Goal: Information Seeking & Learning: Find specific fact

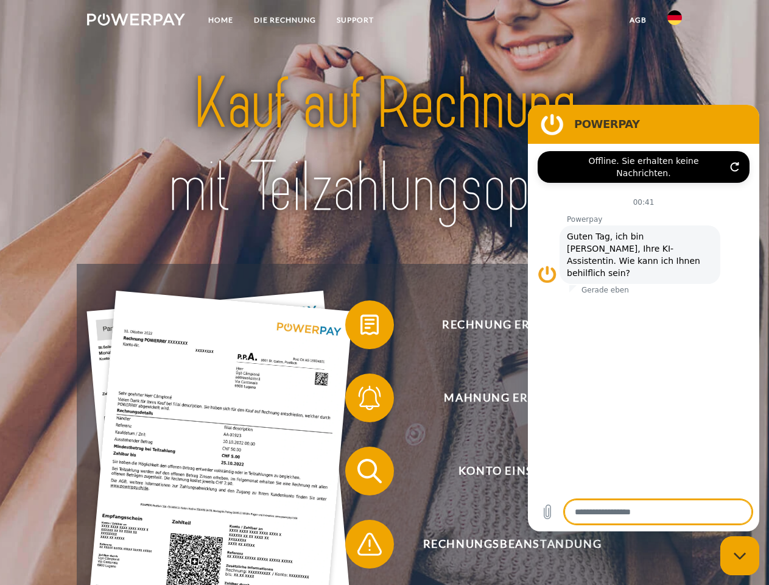
click at [136, 21] on img at bounding box center [136, 19] width 98 height 12
click at [675, 21] on img at bounding box center [674, 17] width 15 height 15
click at [638, 20] on link "agb" at bounding box center [638, 20] width 38 height 22
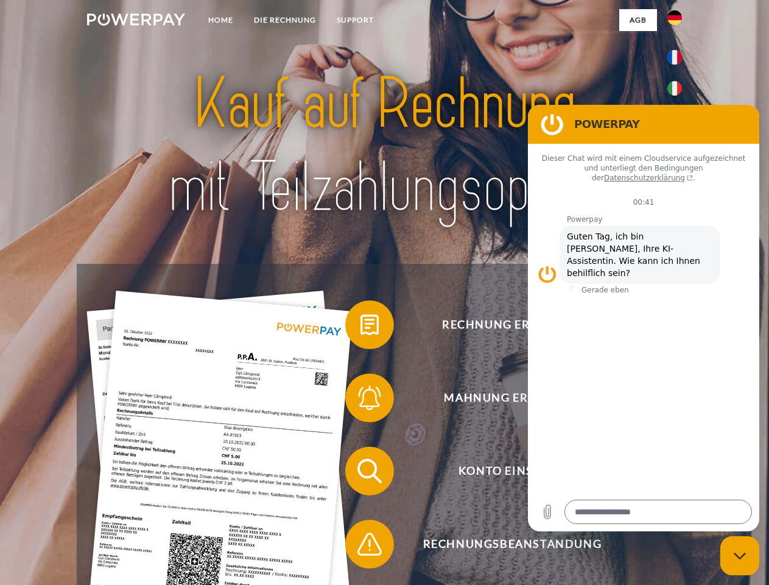
click at [361, 327] on span at bounding box center [351, 324] width 61 height 61
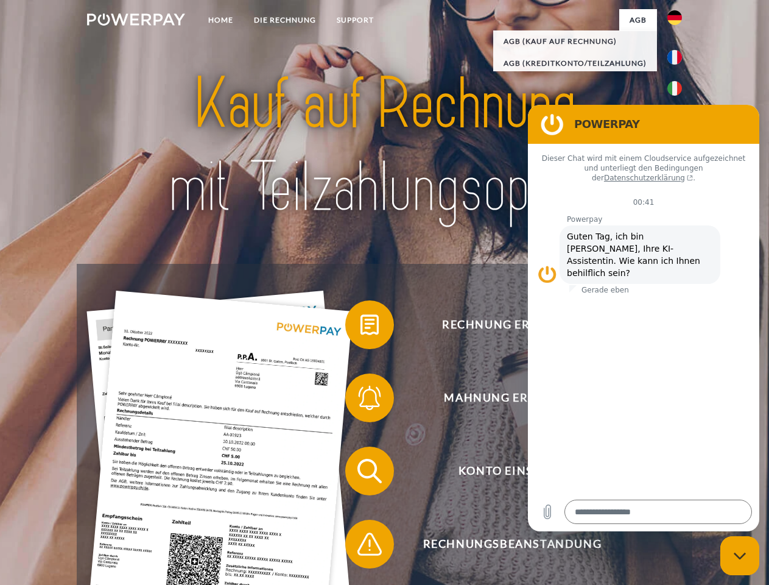
click at [361, 400] on div "Rechnung erhalten? Mahnung erhalten? Konto einsehen" at bounding box center [384, 507] width 615 height 487
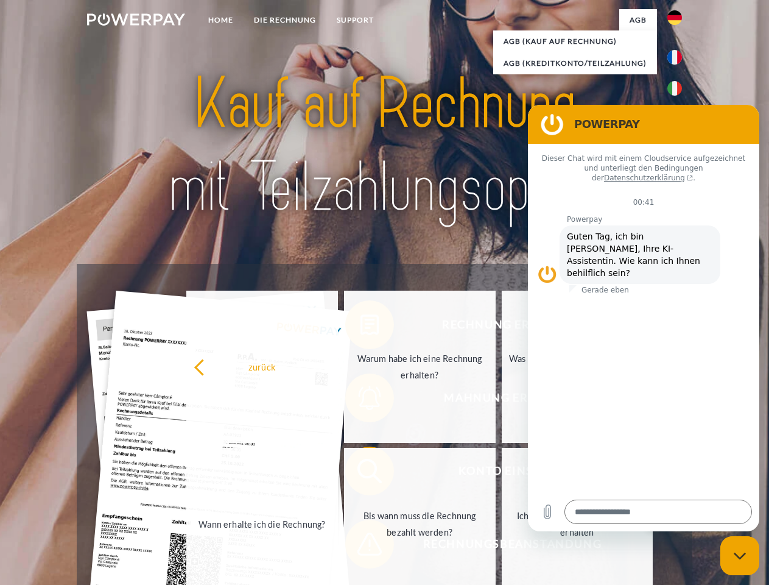
click at [361, 473] on link "Bis wann muss die Rechnung bezahlt werden?" at bounding box center [420, 524] width 152 height 152
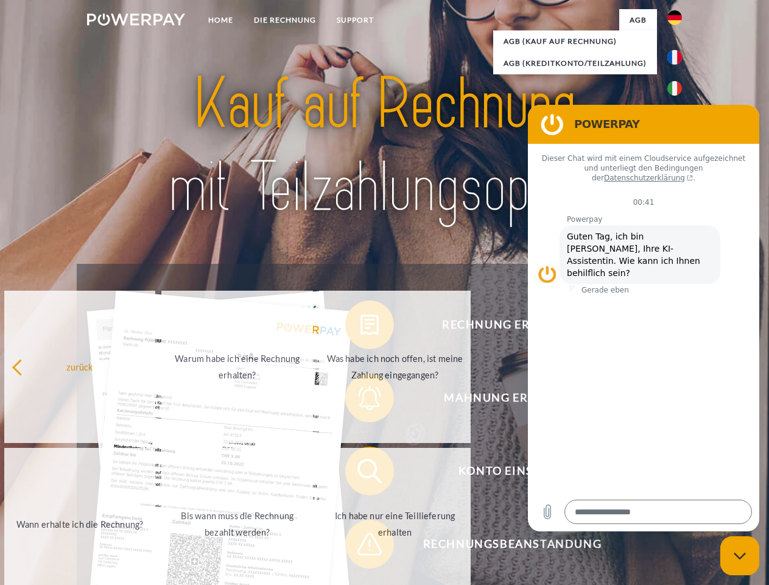
click at [361, 546] on span at bounding box center [351, 543] width 61 height 61
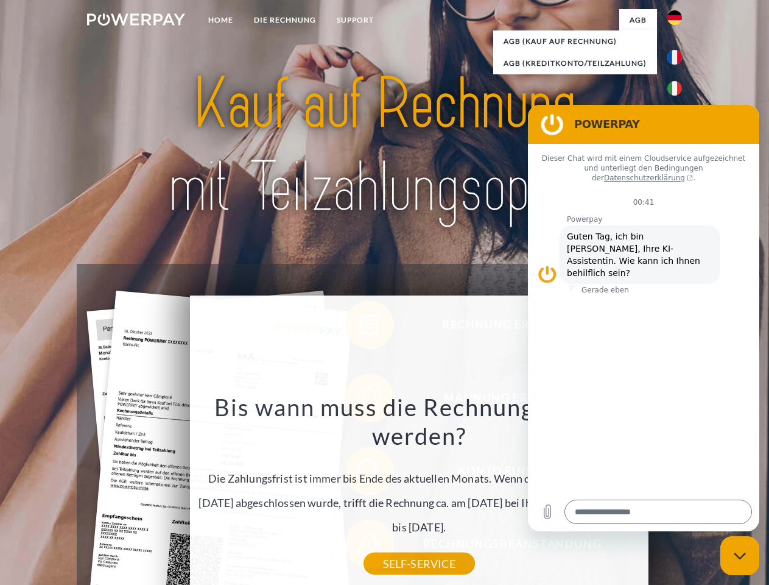
click at [740, 555] on icon "Messaging-Fenster schließen" at bounding box center [740, 556] width 13 height 8
type textarea "*"
